Goal: Information Seeking & Learning: Learn about a topic

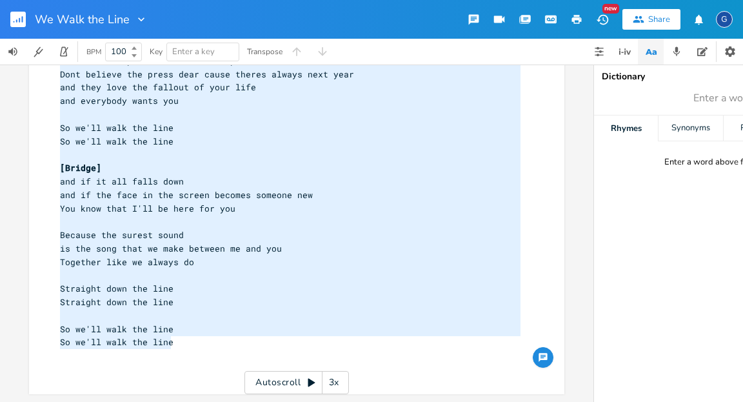
type textarea "[Verse 1] Everyobody loves you Everybody fawns at your feet But I'm the one who…"
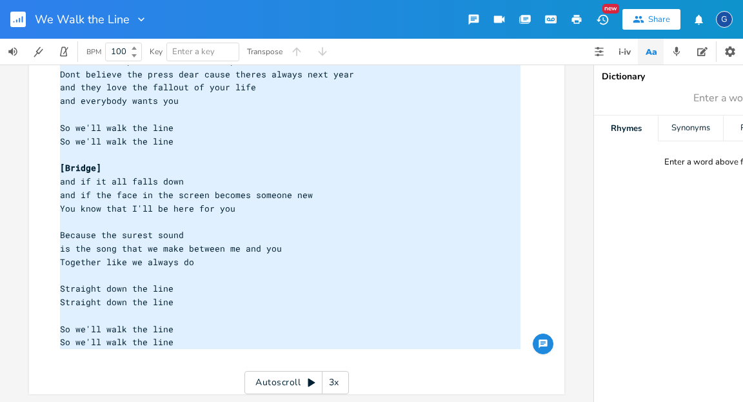
drag, startPoint x: 58, startPoint y: 99, endPoint x: 212, endPoint y: 353, distance: 296.9
click at [212, 353] on div "[Verse 1] 7 Everyobody loves you 9 Everybody fawns at your feet 7 But I'm the o…" at bounding box center [290, 107] width 466 height 537
click at [24, 17] on rect "button" at bounding box center [17, 19] width 15 height 15
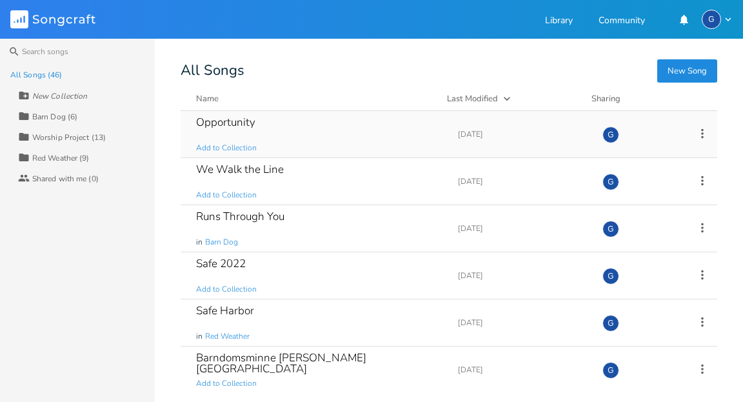
click at [231, 121] on div "Opportunity" at bounding box center [225, 122] width 59 height 11
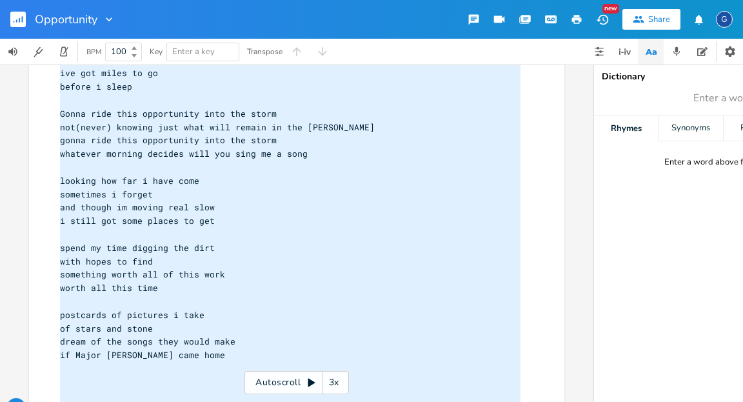
scroll to position [243, 0]
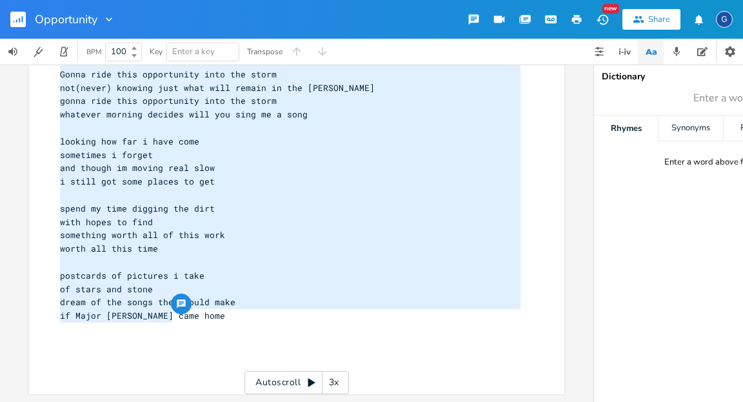
type textarea "[Verse 1] well im feeling real low and the nights coming on after all of these …"
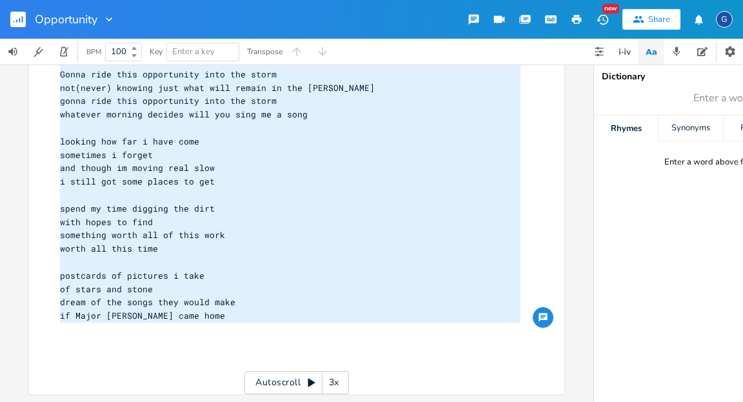
drag, startPoint x: 56, startPoint y: 101, endPoint x: 185, endPoint y: 324, distance: 257.3
click at [185, 324] on div "[Verse 1] 6 well im feeling real low 6 and the nights coming on 6 after all of …" at bounding box center [290, 114] width 466 height 523
click at [23, 20] on rect "button" at bounding box center [17, 19] width 15 height 15
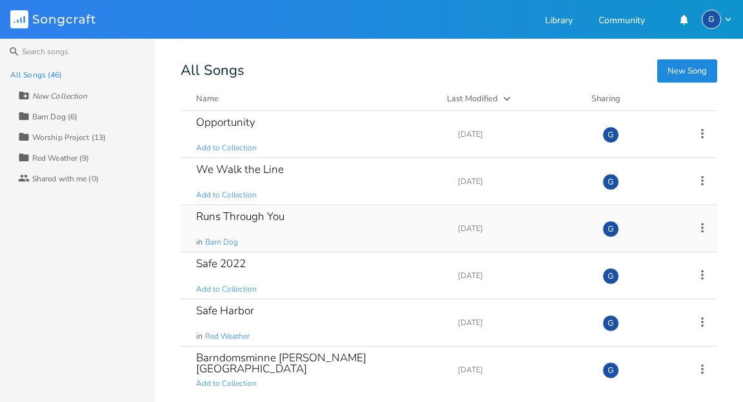
click at [219, 219] on div "Runs Through You" at bounding box center [240, 216] width 88 height 11
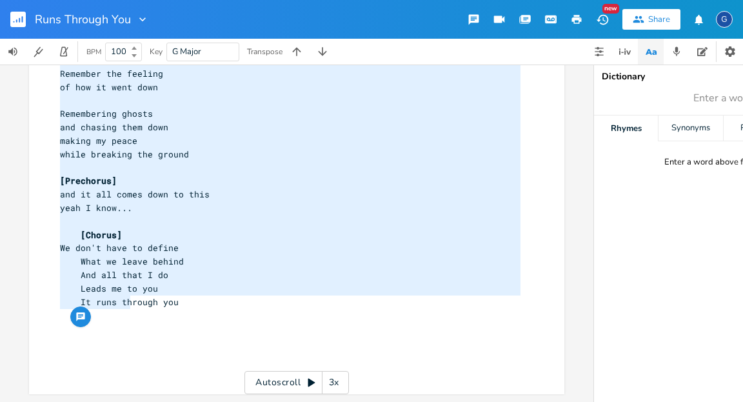
type textarea "[Verse 1] D Is it any different? Am Is it the same? G Was this the picture D me…"
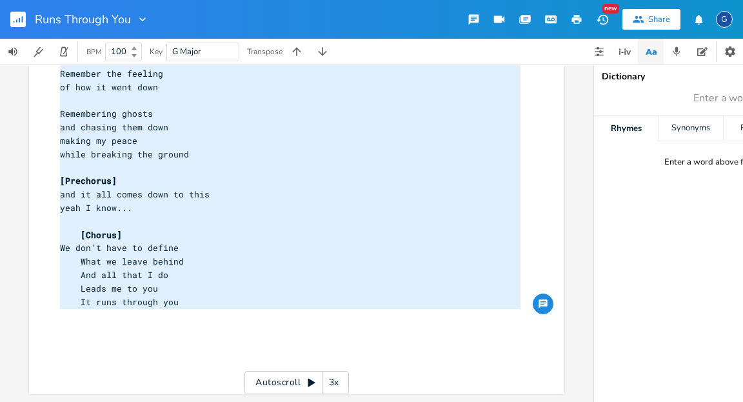
drag, startPoint x: 57, startPoint y: 100, endPoint x: 130, endPoint y: 314, distance: 226.2
click at [14, 22] on rect "button" at bounding box center [17, 19] width 15 height 15
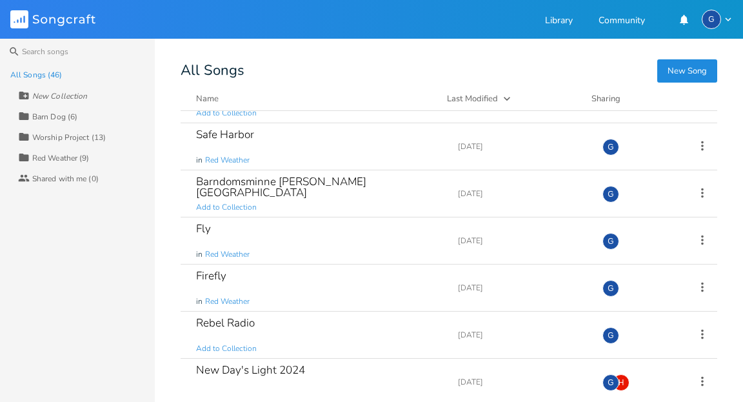
scroll to position [194, 0]
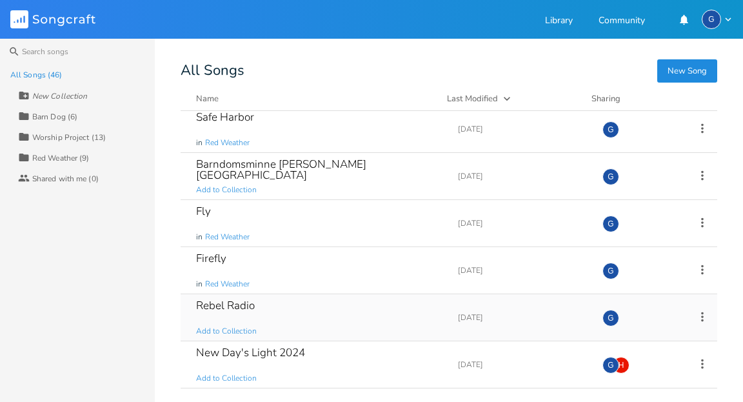
click at [229, 305] on div "Rebel Radio" at bounding box center [225, 305] width 59 height 11
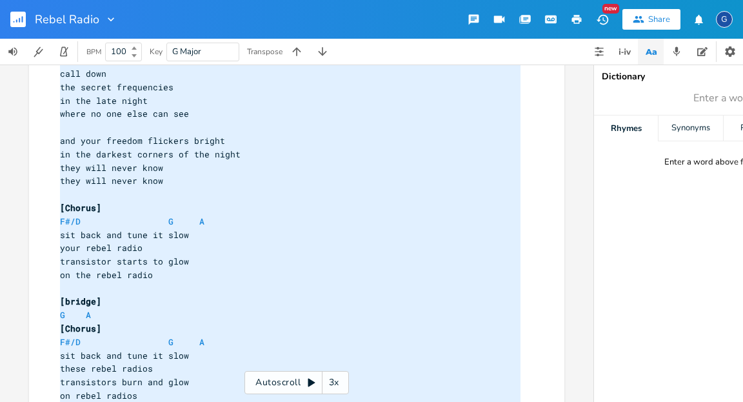
scroll to position [363, 0]
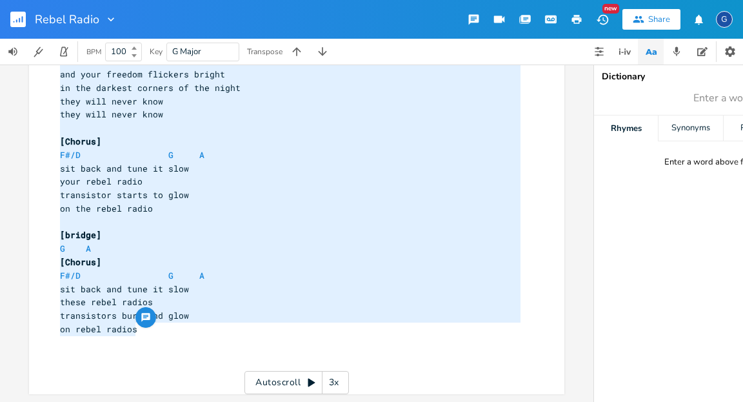
type textarea "[Verse 1] G A take back what they tried to take hold fast against the plans the…"
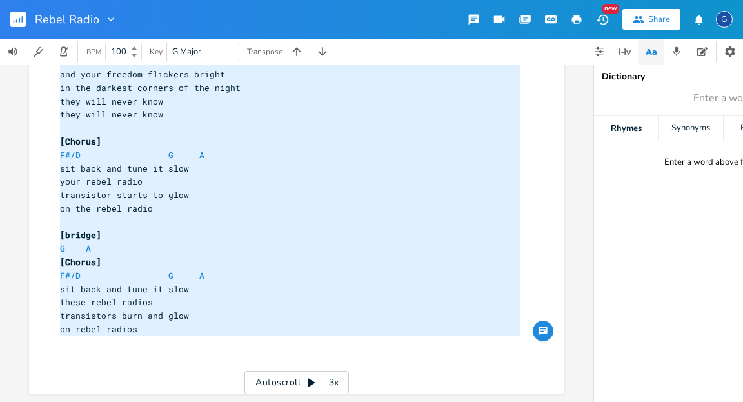
drag, startPoint x: 57, startPoint y: 101, endPoint x: 135, endPoint y: 341, distance: 252.6
click at [135, 341] on div "[Verse 1] G A 2 take back 5 what they tried to take 2 hold fast 6 against the p…" at bounding box center [290, 54] width 466 height 644
click at [20, 17] on rect "button" at bounding box center [17, 19] width 15 height 15
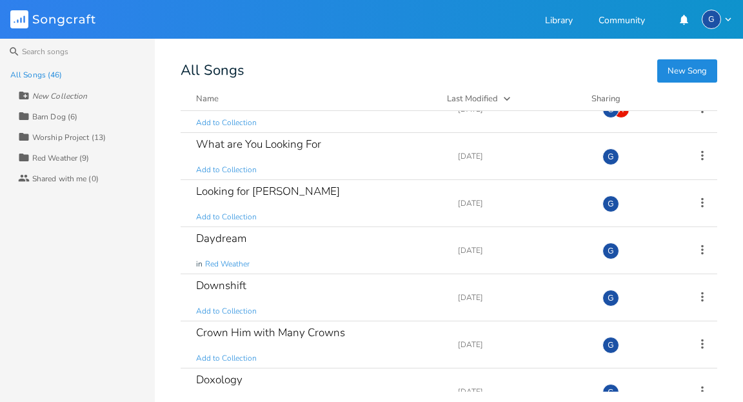
scroll to position [516, 0]
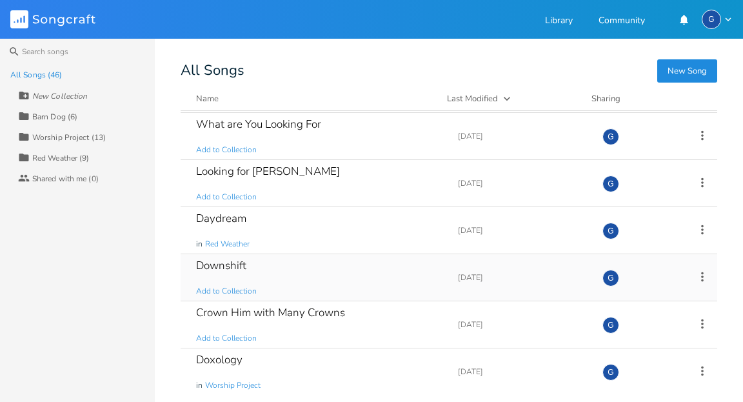
click at [224, 264] on div "Downshift" at bounding box center [221, 265] width 50 height 11
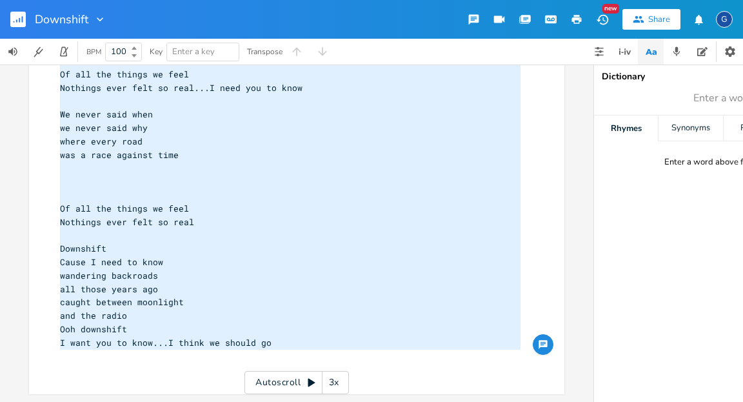
type textarea "[Verse 1] Remember the sound of just letting go hands on the wheel with a digit…"
drag, startPoint x: 57, startPoint y: 101, endPoint x: 165, endPoint y: 350, distance: 271.1
click at [165, 350] on div "[Verse 1] 5 Remember the sound 5 of just letting go 4 hands on the wheel 6 with…" at bounding box center [290, 148] width 466 height 456
click at [16, 20] on icon "button" at bounding box center [16, 20] width 1 height 3
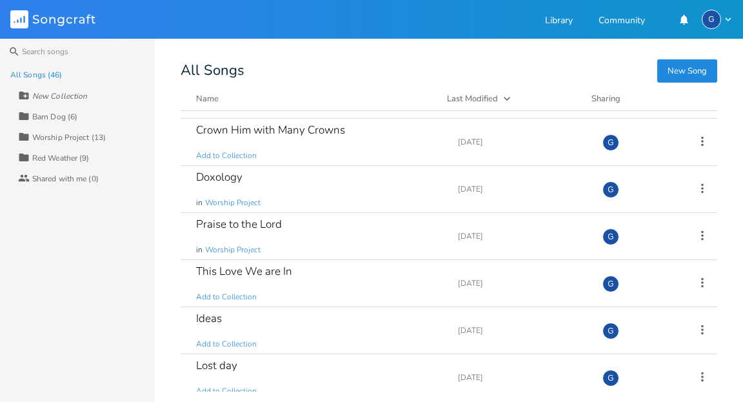
scroll to position [710, 0]
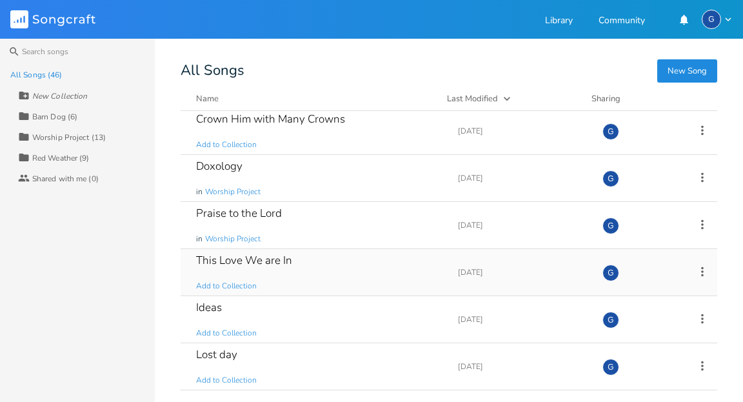
click at [265, 260] on div "This Love We are In" at bounding box center [244, 260] width 96 height 11
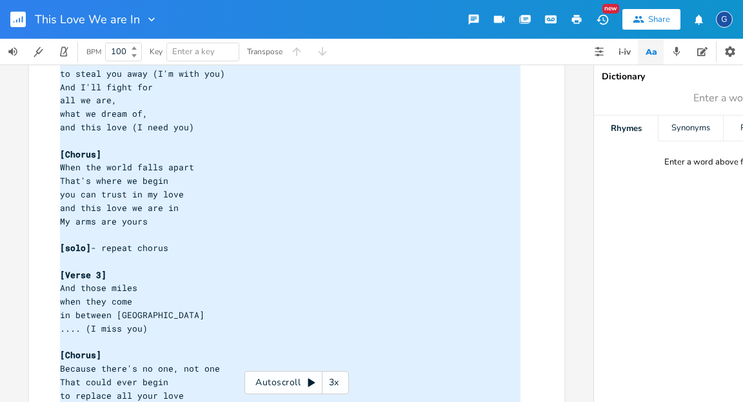
scroll to position [377, 0]
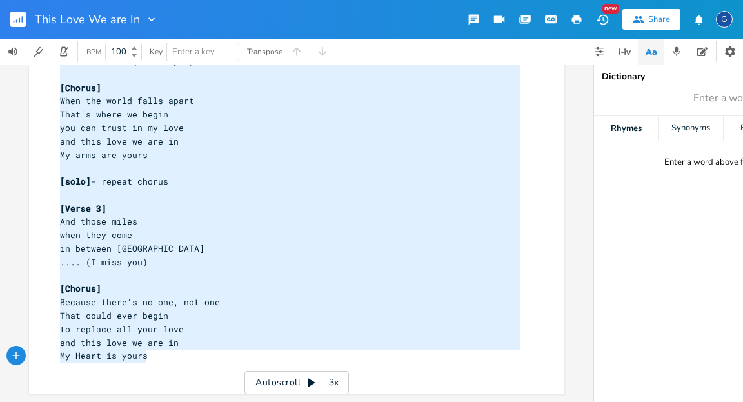
type textarea "[Verse 1] -capo 4- And those days when they come there's no word for this tired…"
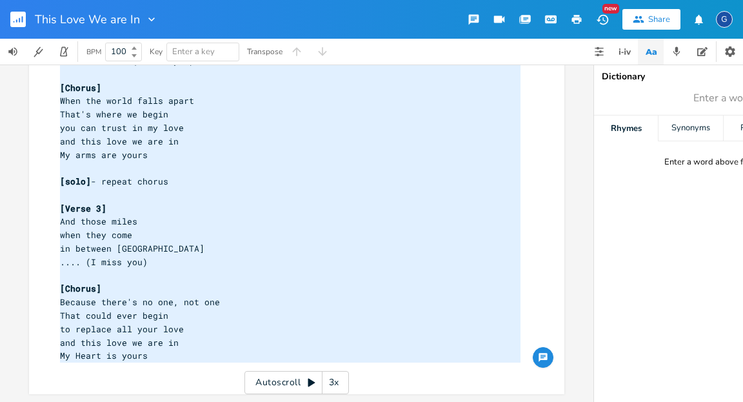
drag, startPoint x: 57, startPoint y: 100, endPoint x: 152, endPoint y: 399, distance: 313.2
click at [152, 399] on div "[Verse 1] -capo 4- And those days when they come there's no word for this tired…" at bounding box center [371, 233] width 743 height 337
click at [15, 17] on rect "button" at bounding box center [17, 19] width 15 height 15
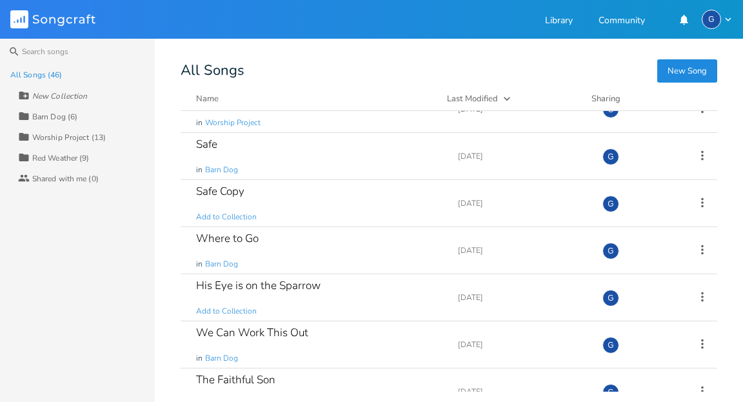
scroll to position [1677, 0]
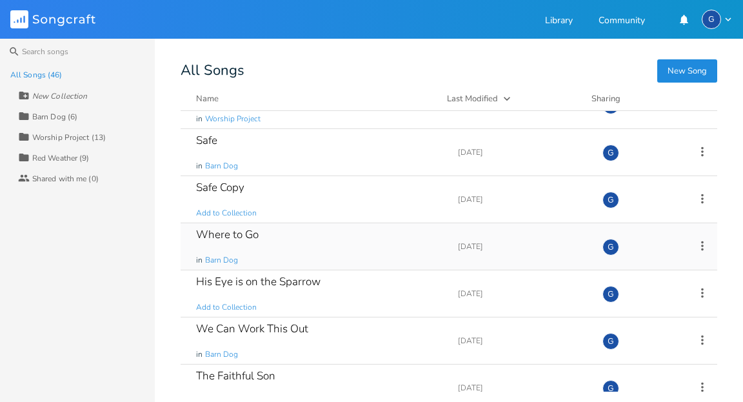
click at [214, 229] on div "Where to Go" at bounding box center [227, 234] width 63 height 11
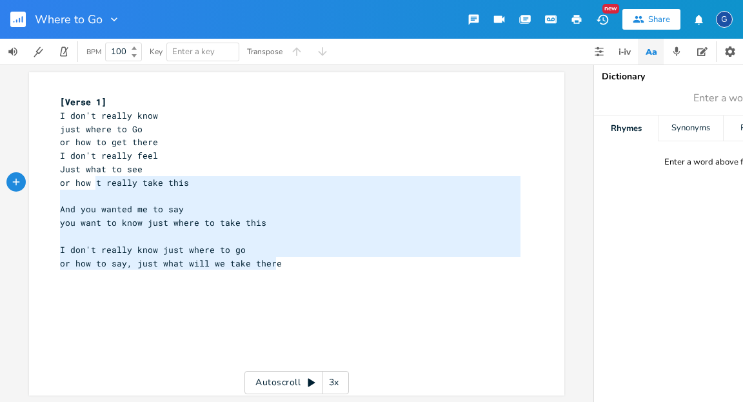
type textarea "[Verse 1] I don't really know just where to Go or how to get there I don't real…"
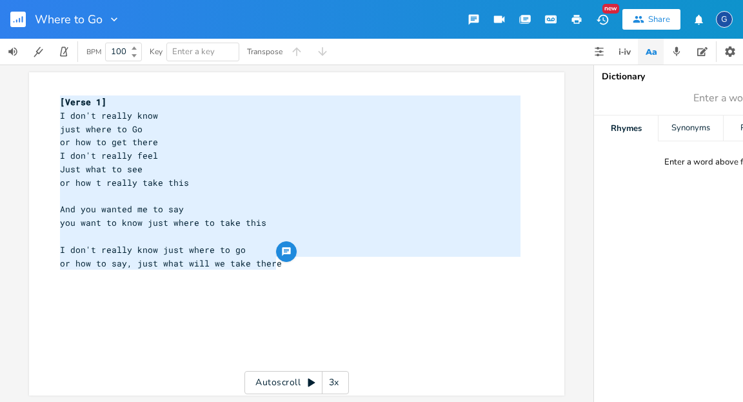
drag, startPoint x: 297, startPoint y: 268, endPoint x: 52, endPoint y: 97, distance: 298.5
click at [52, 97] on div "[Verse 1] I don't really know just where to Go or how to get there I don't real…" at bounding box center [296, 233] width 535 height 323
